Goal: Find specific page/section: Find specific page/section

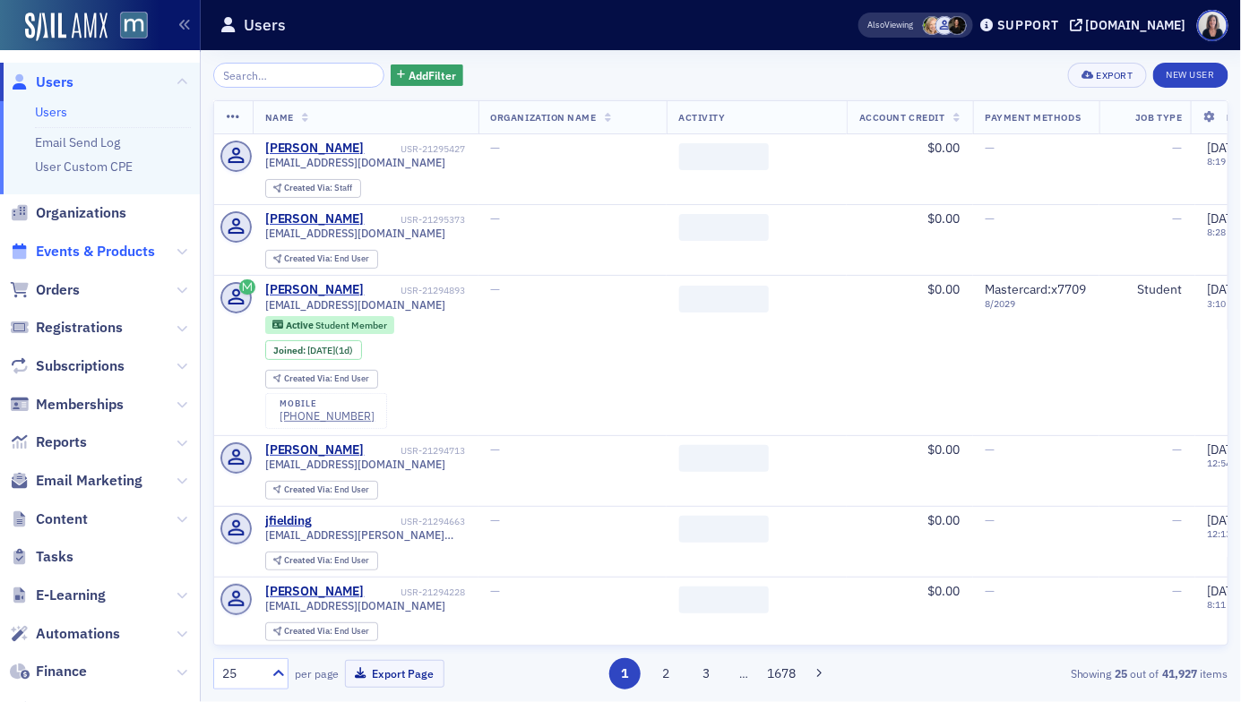
click at [99, 251] on span "Events & Products" at bounding box center [95, 252] width 119 height 20
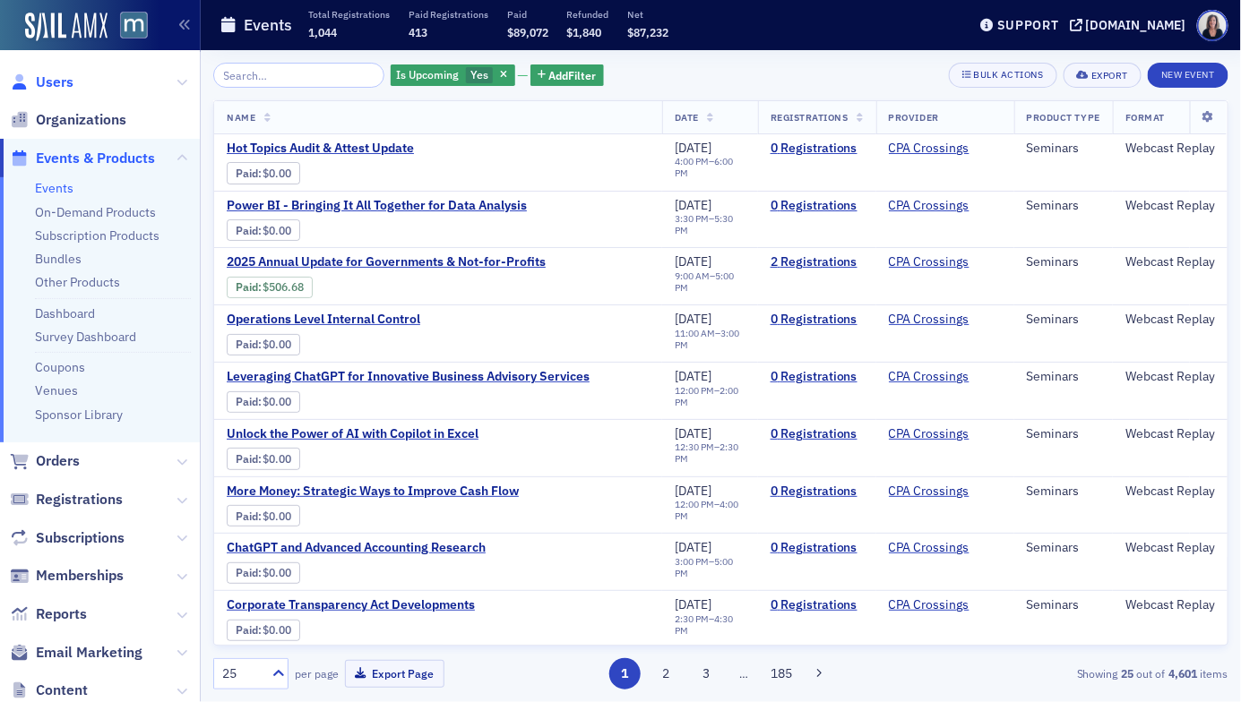
click at [56, 83] on span "Users" at bounding box center [55, 83] width 38 height 20
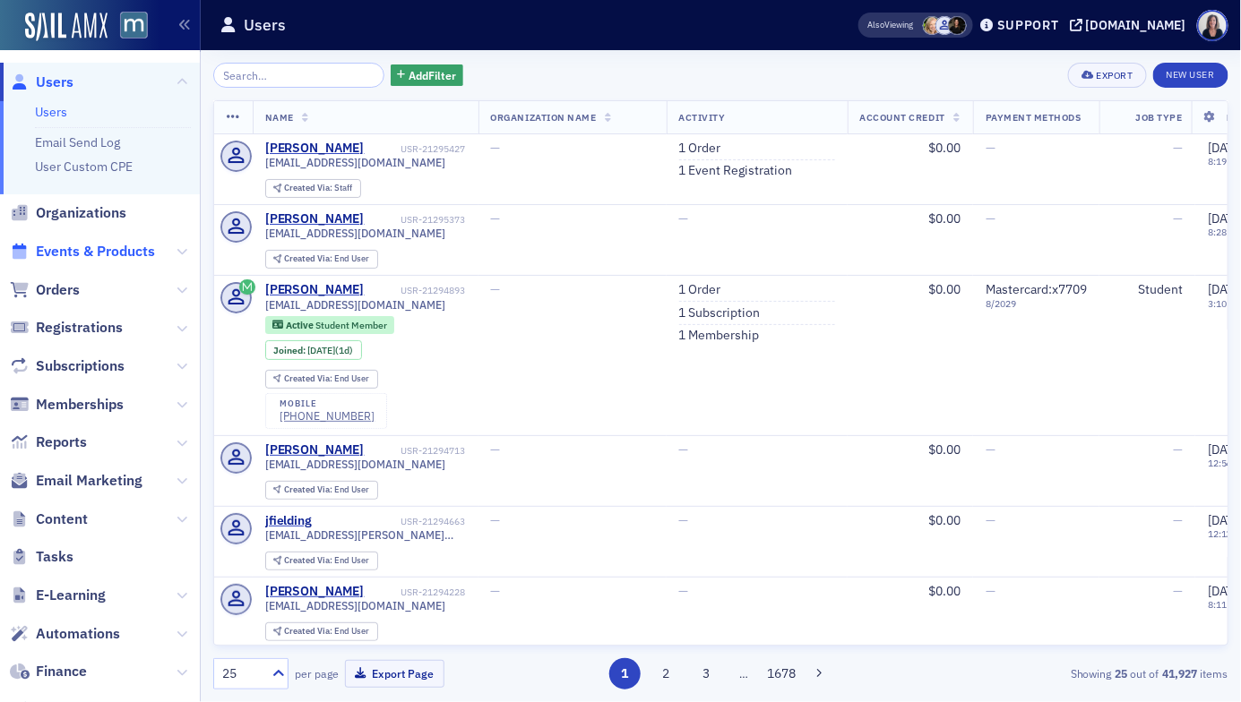
click at [127, 246] on span "Events & Products" at bounding box center [95, 252] width 119 height 20
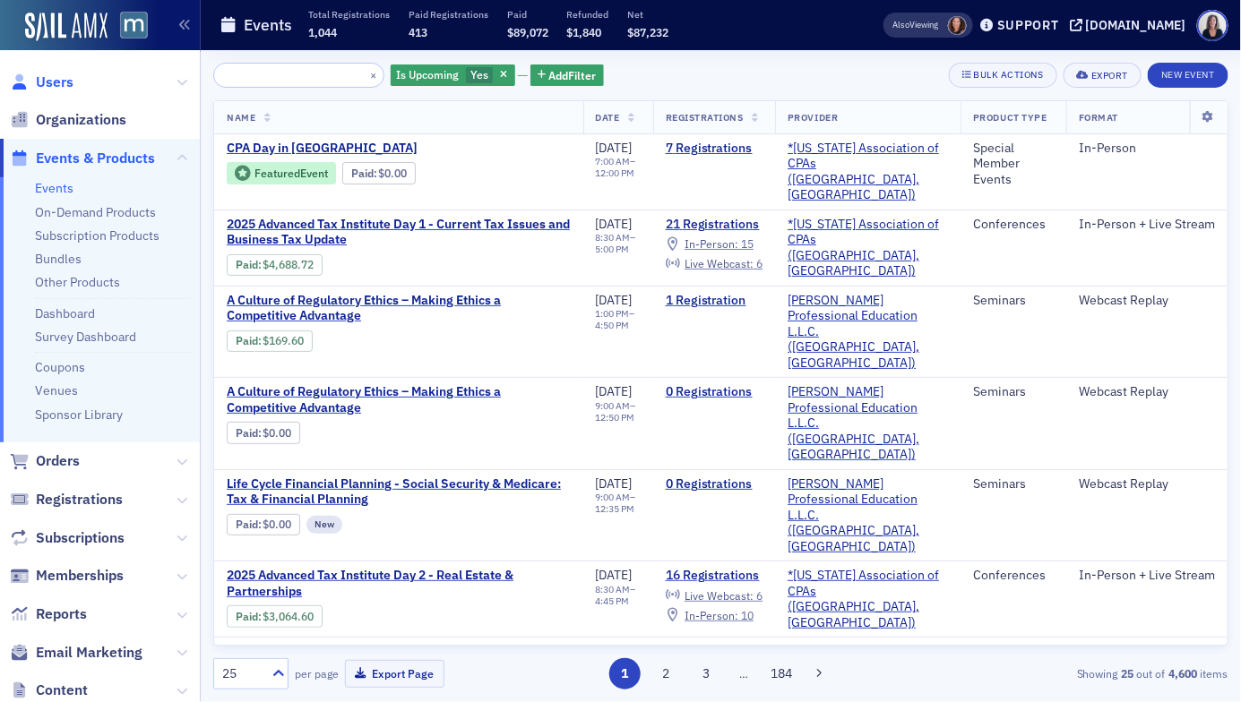
click at [55, 85] on span "Users" at bounding box center [55, 83] width 38 height 20
